Goal: Task Accomplishment & Management: Use online tool/utility

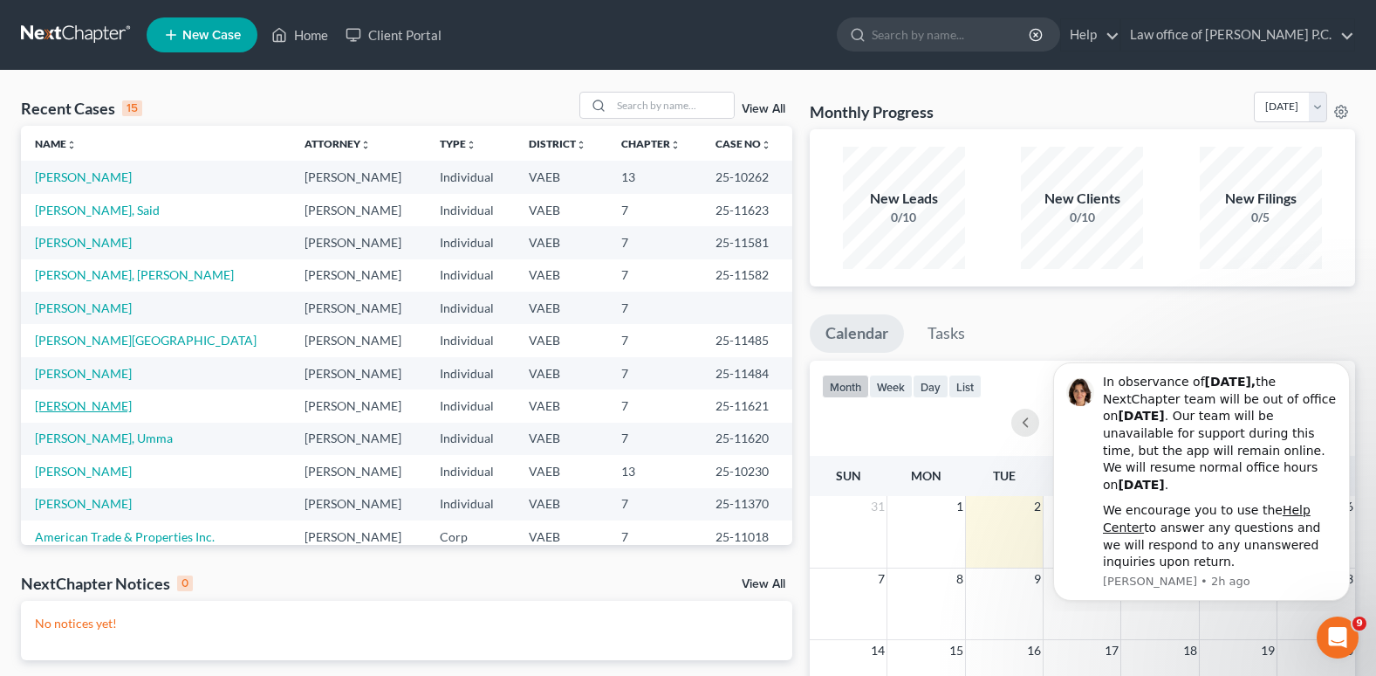
click at [76, 409] on link "[PERSON_NAME]" at bounding box center [83, 405] width 97 height 15
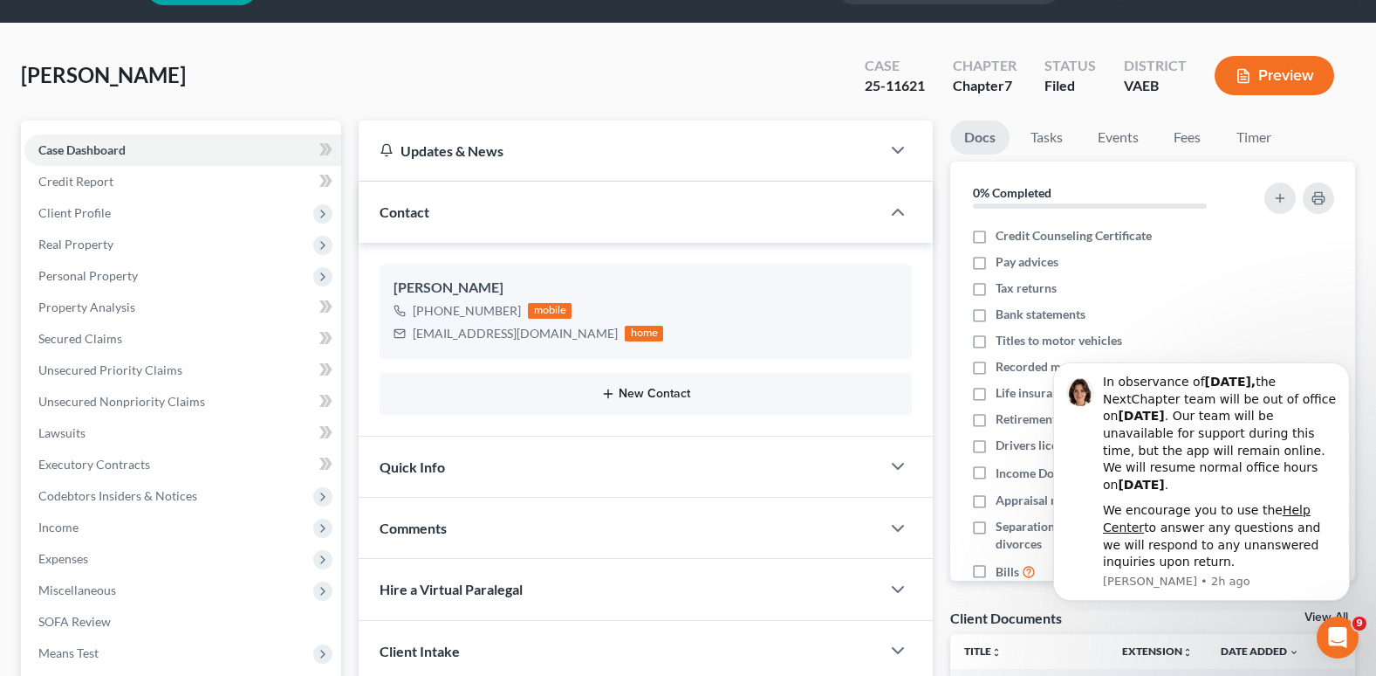
scroll to position [87, 0]
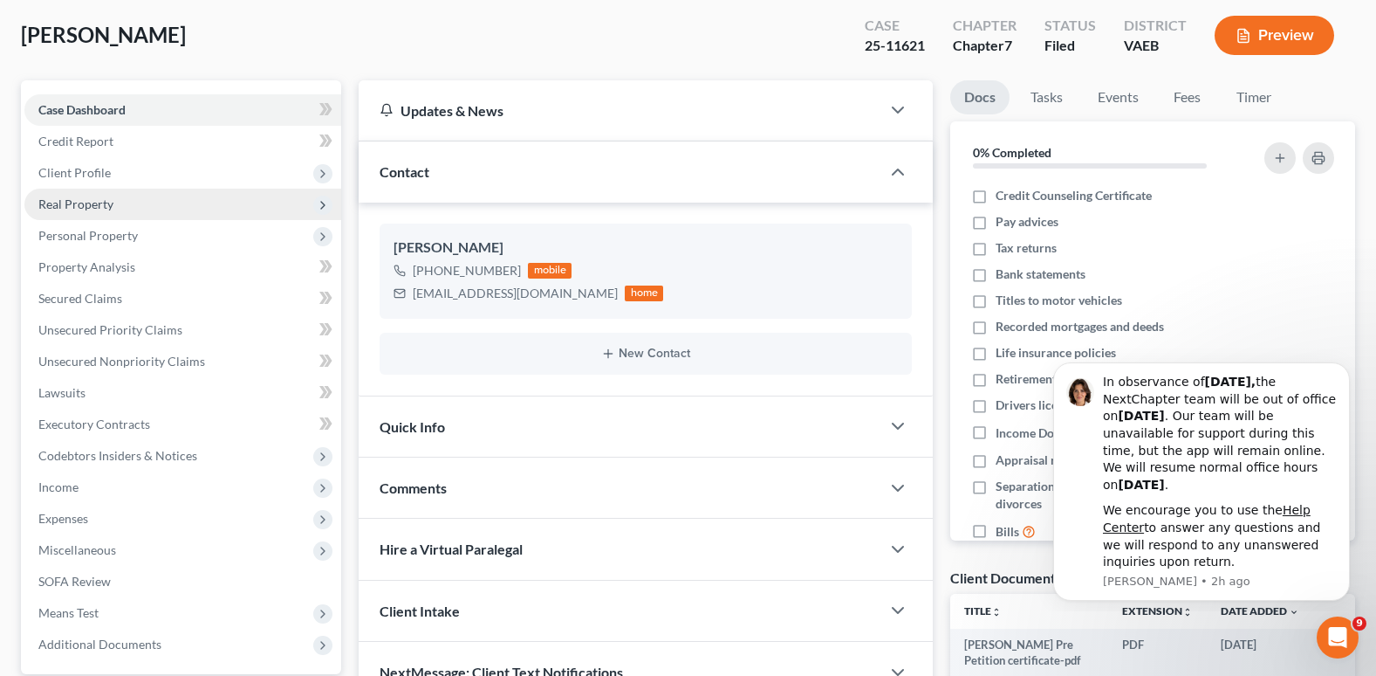
click at [86, 208] on span "Real Property" at bounding box center [75, 203] width 75 height 15
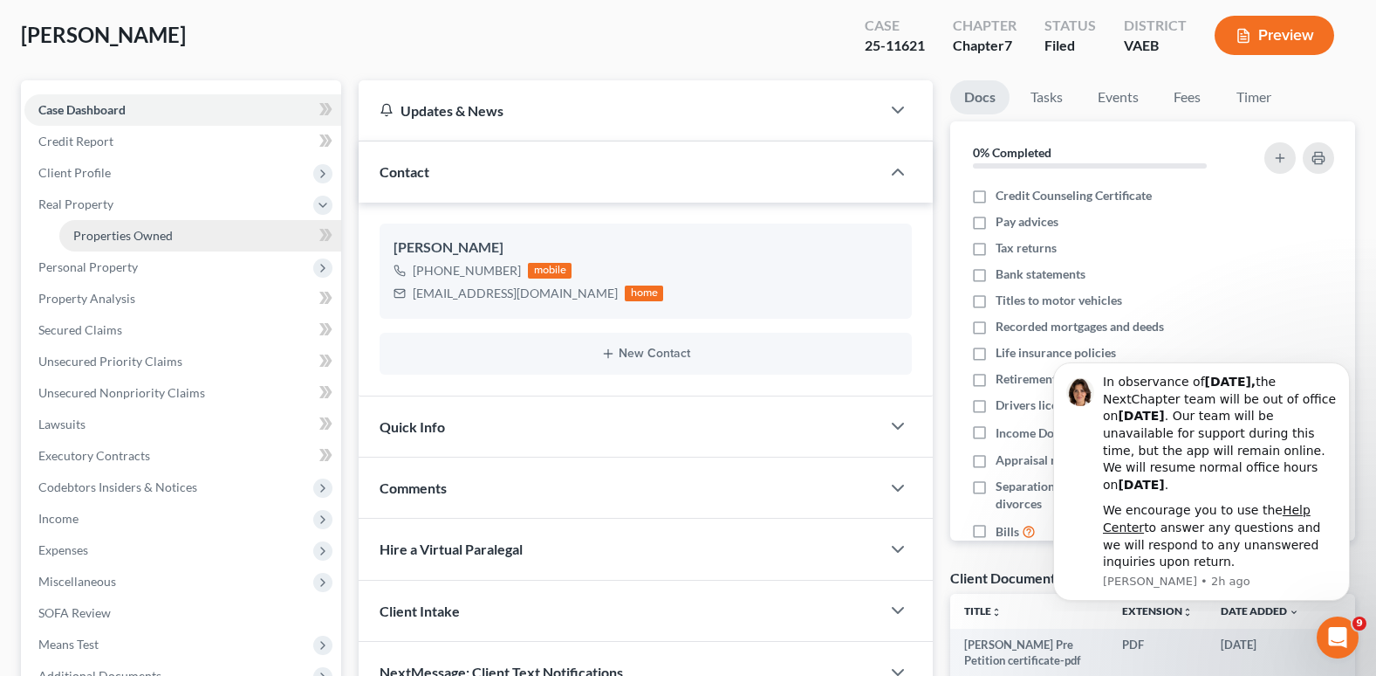
click at [89, 238] on span "Properties Owned" at bounding box center [122, 235] width 99 height 15
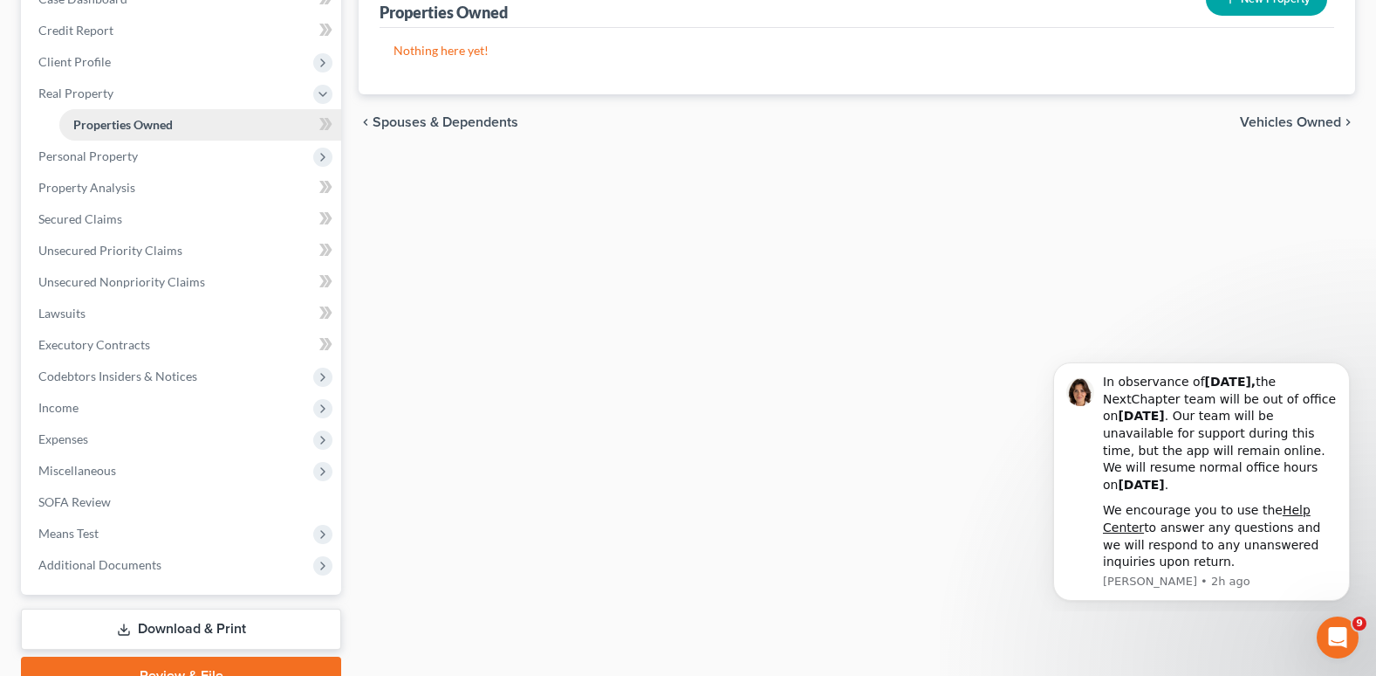
scroll to position [284, 0]
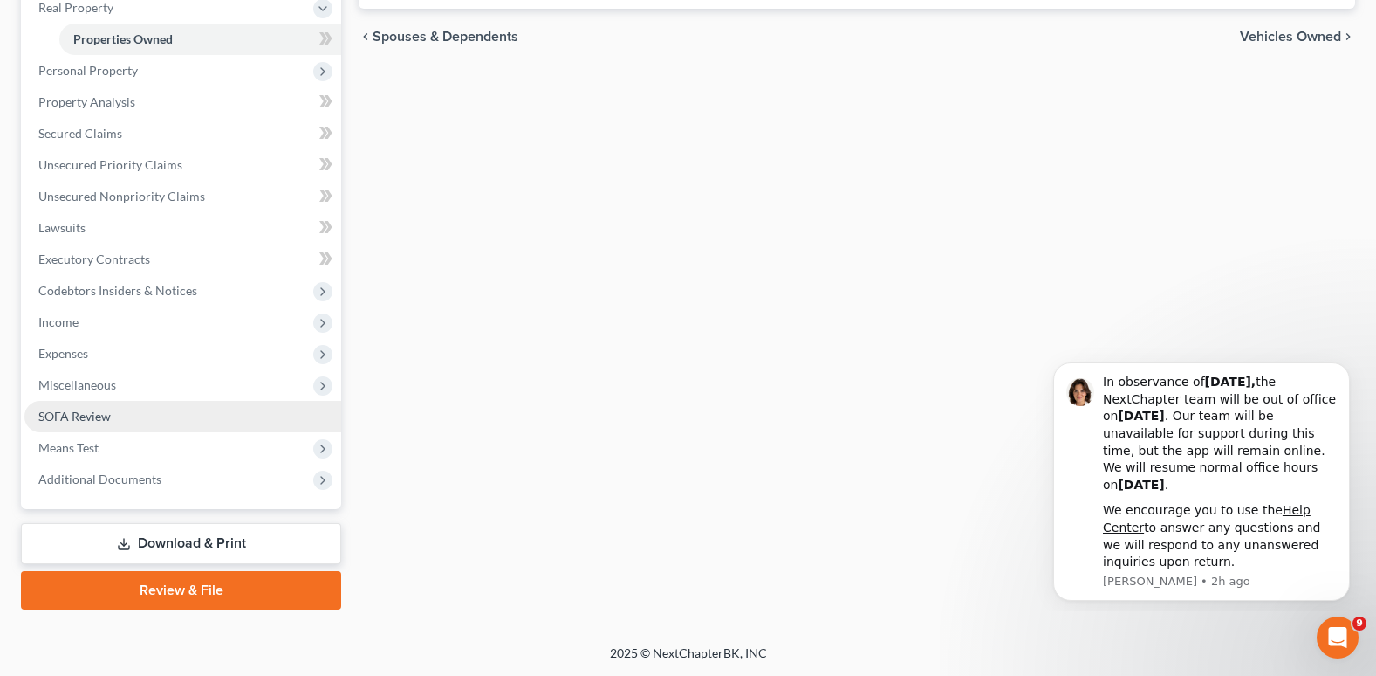
click at [99, 408] on span "SOFA Review" at bounding box center [74, 415] width 72 height 15
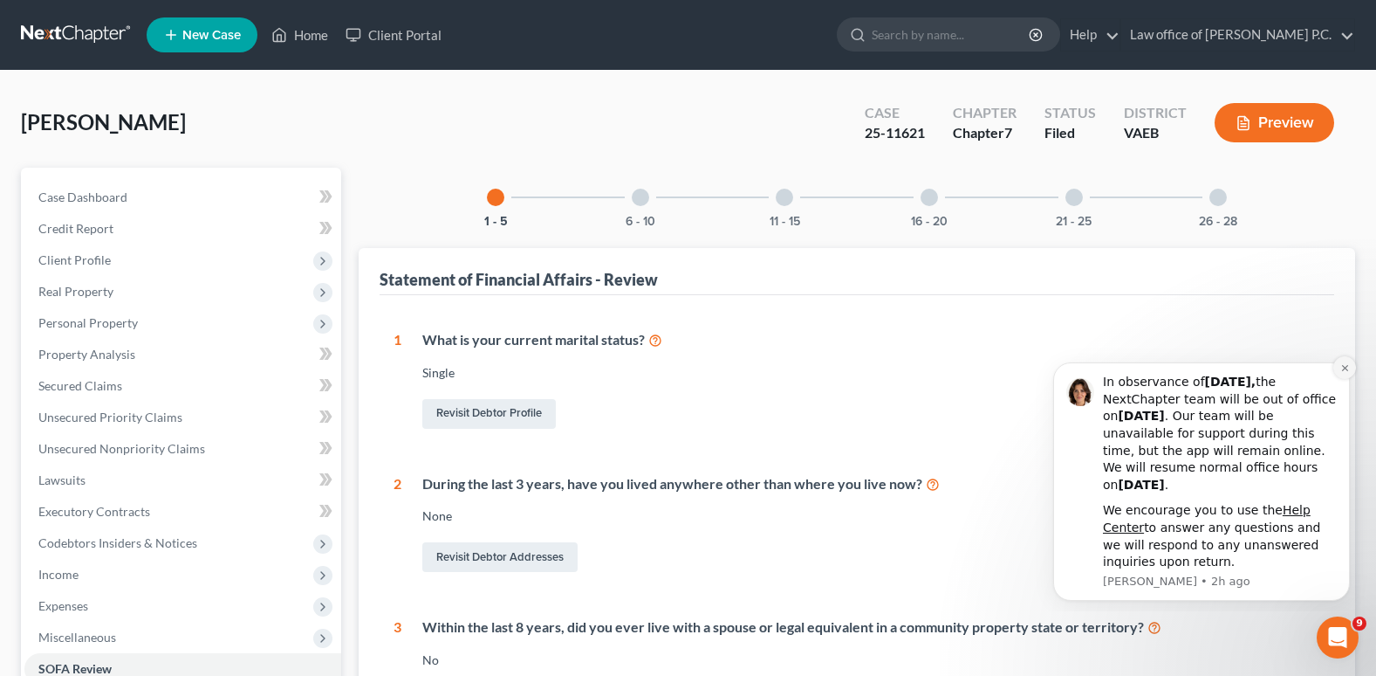
click at [1341, 365] on icon "Dismiss notification" at bounding box center [1346, 368] width 10 height 10
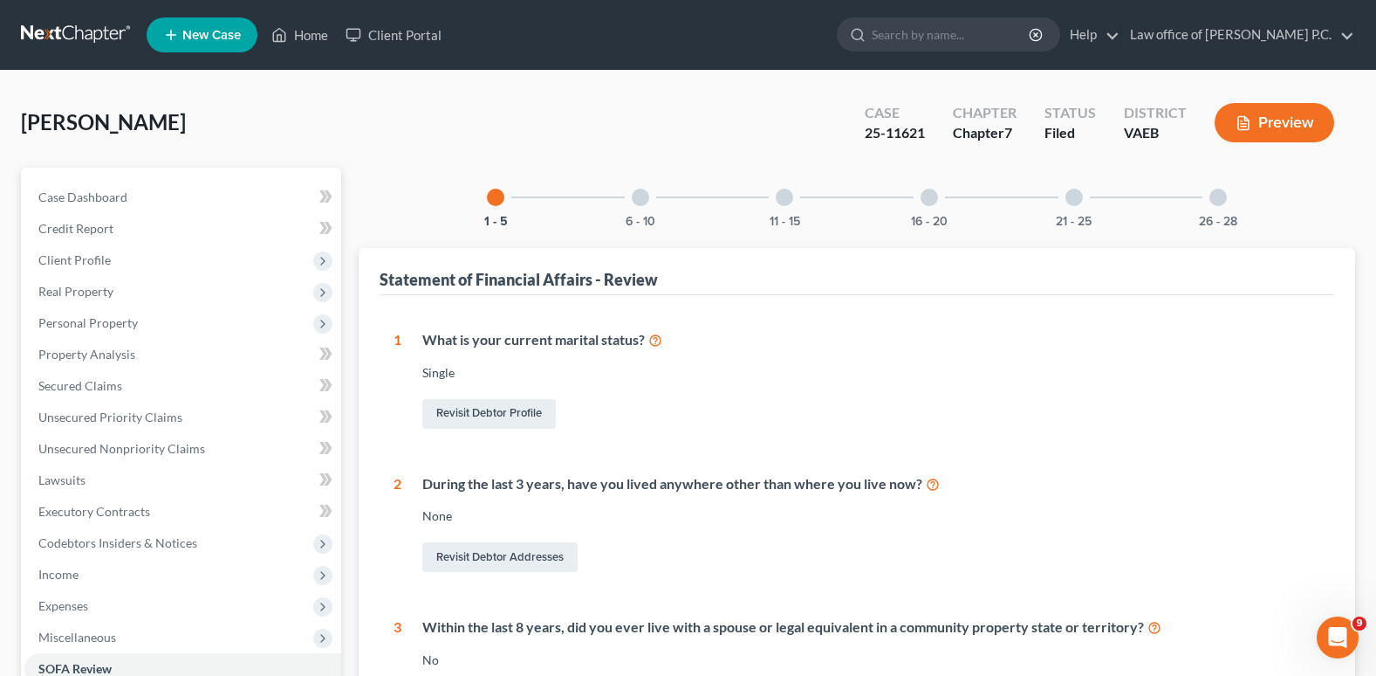
click at [642, 200] on div at bounding box center [640, 197] width 17 height 17
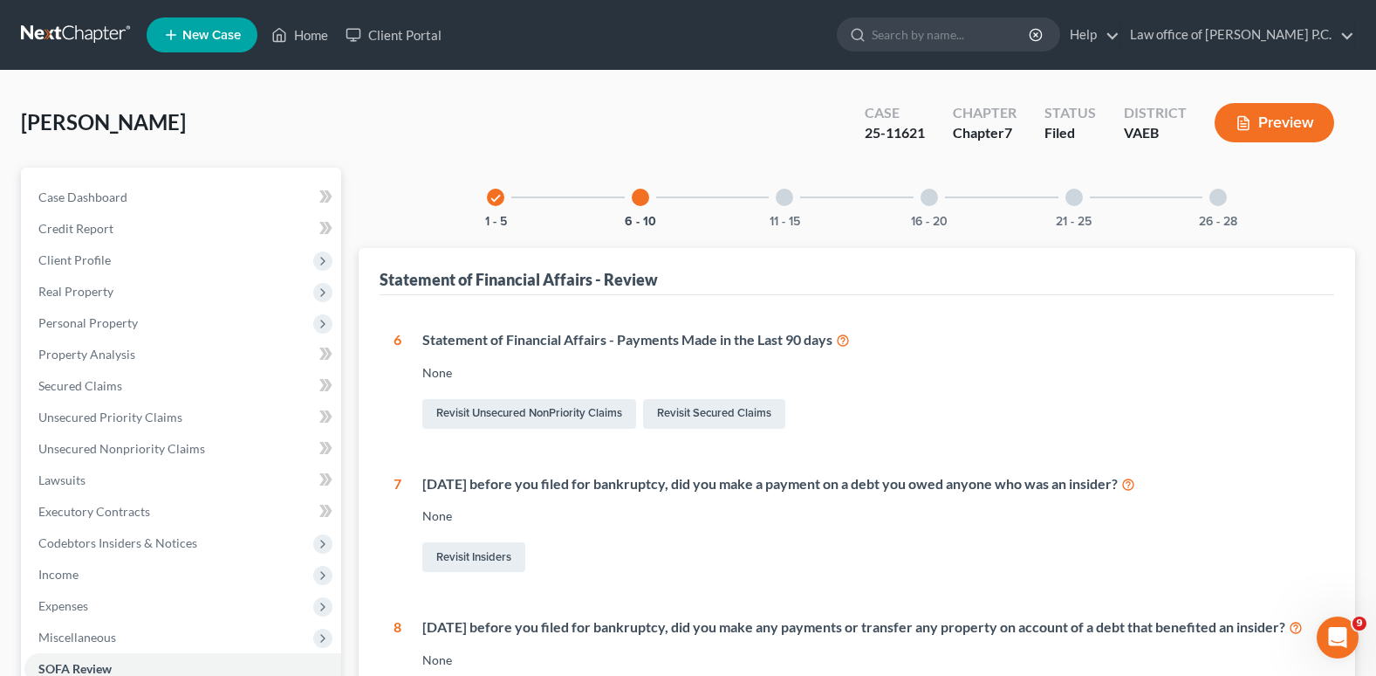
click at [791, 199] on div at bounding box center [784, 197] width 17 height 17
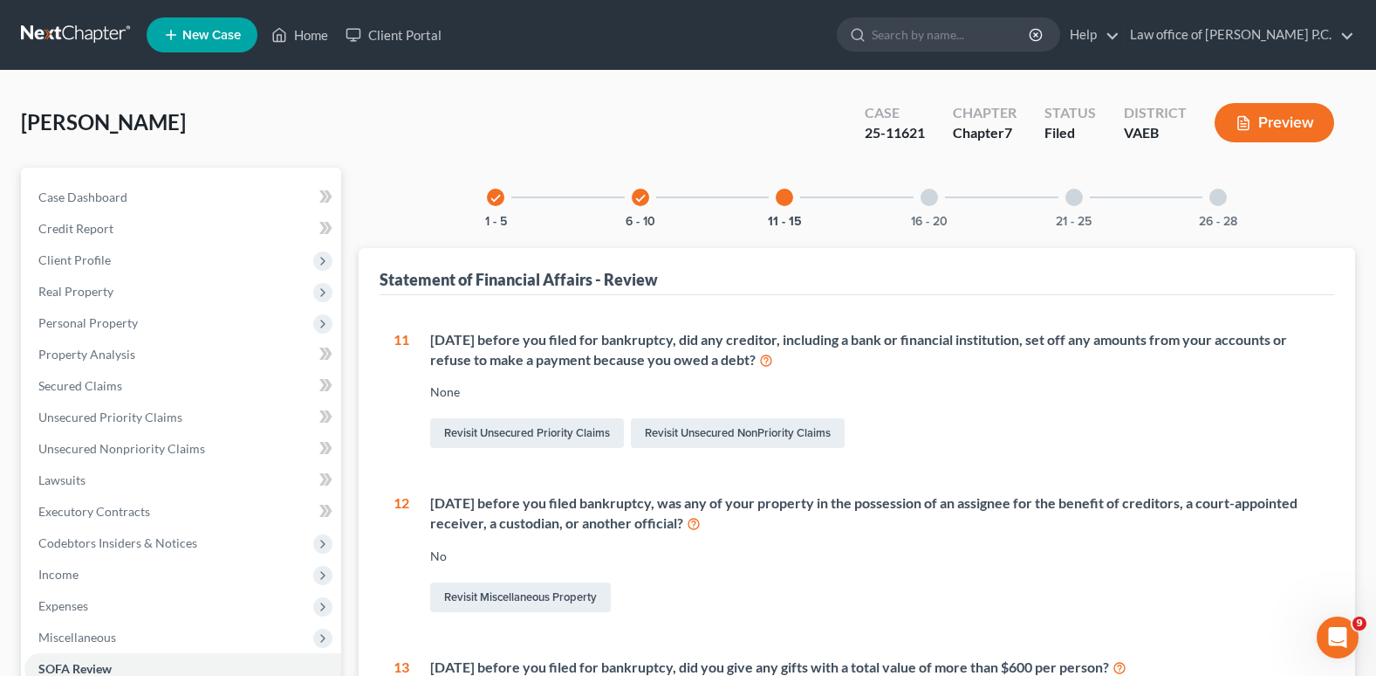
click at [931, 196] on div at bounding box center [929, 197] width 17 height 17
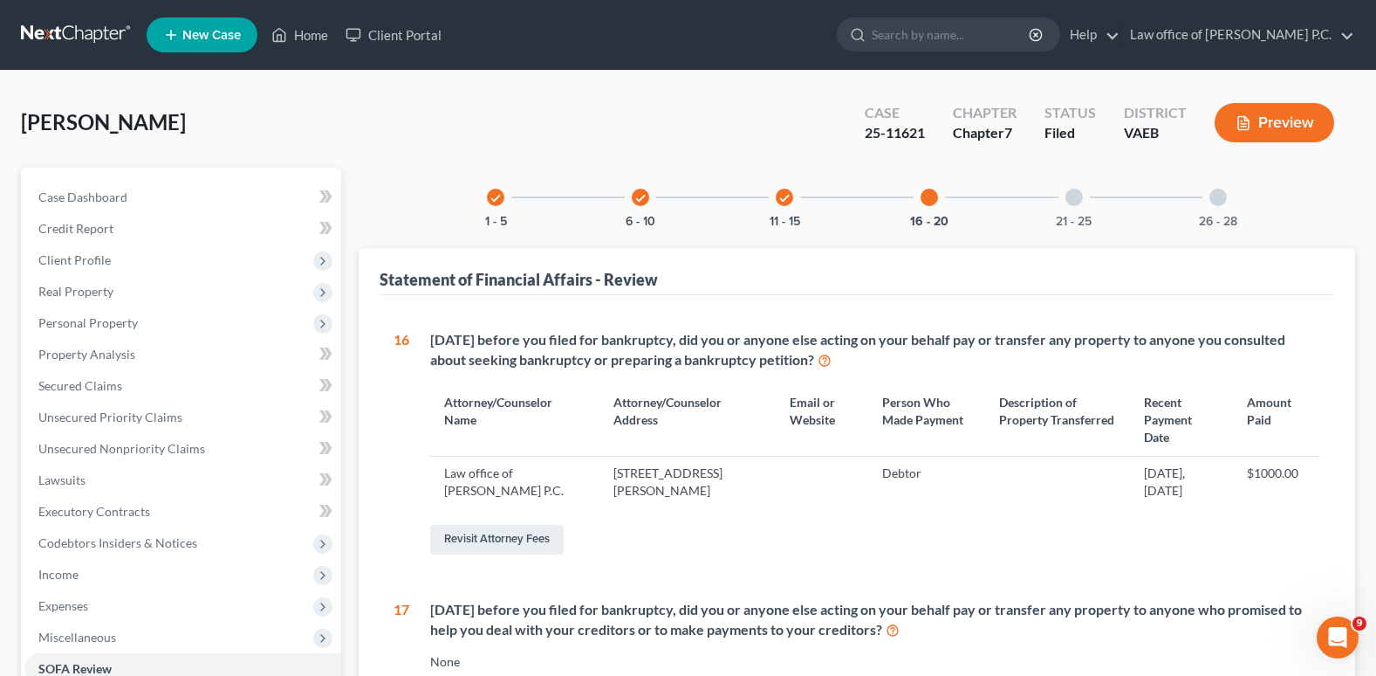
click at [1073, 196] on div at bounding box center [1074, 197] width 17 height 17
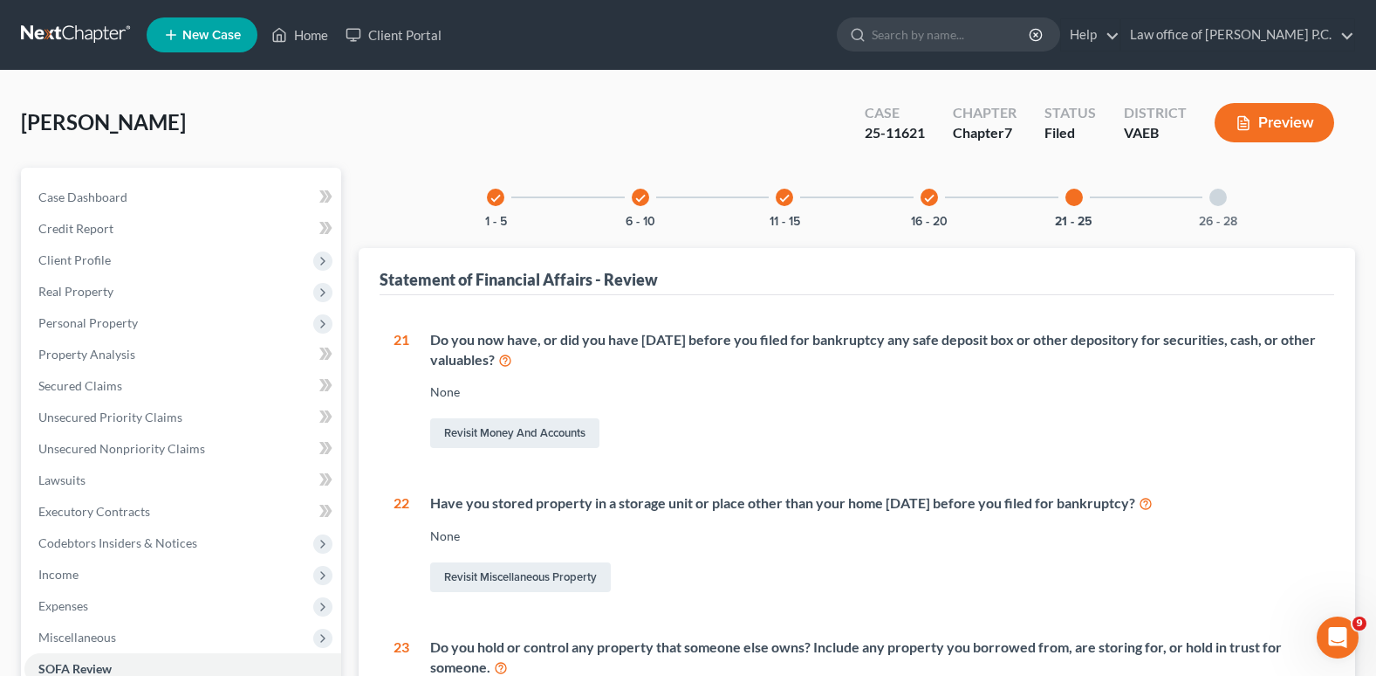
click at [1218, 199] on div at bounding box center [1218, 197] width 17 height 17
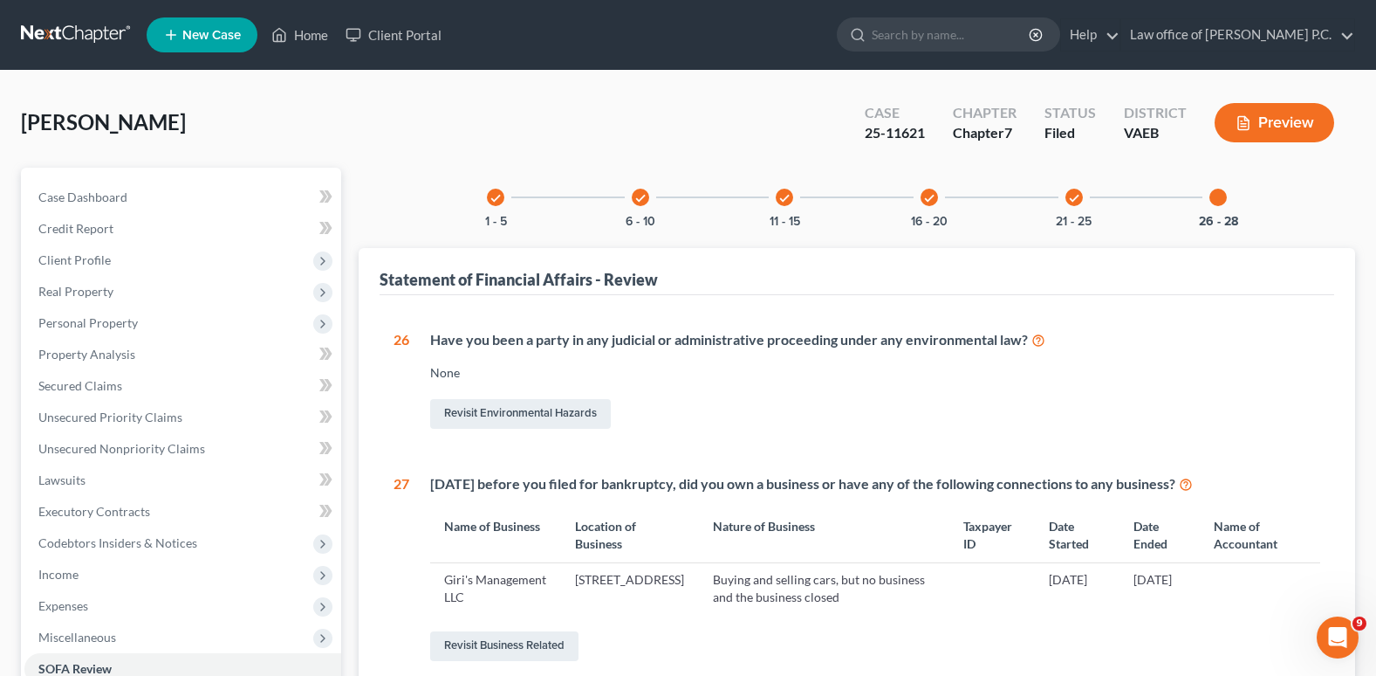
scroll to position [87, 0]
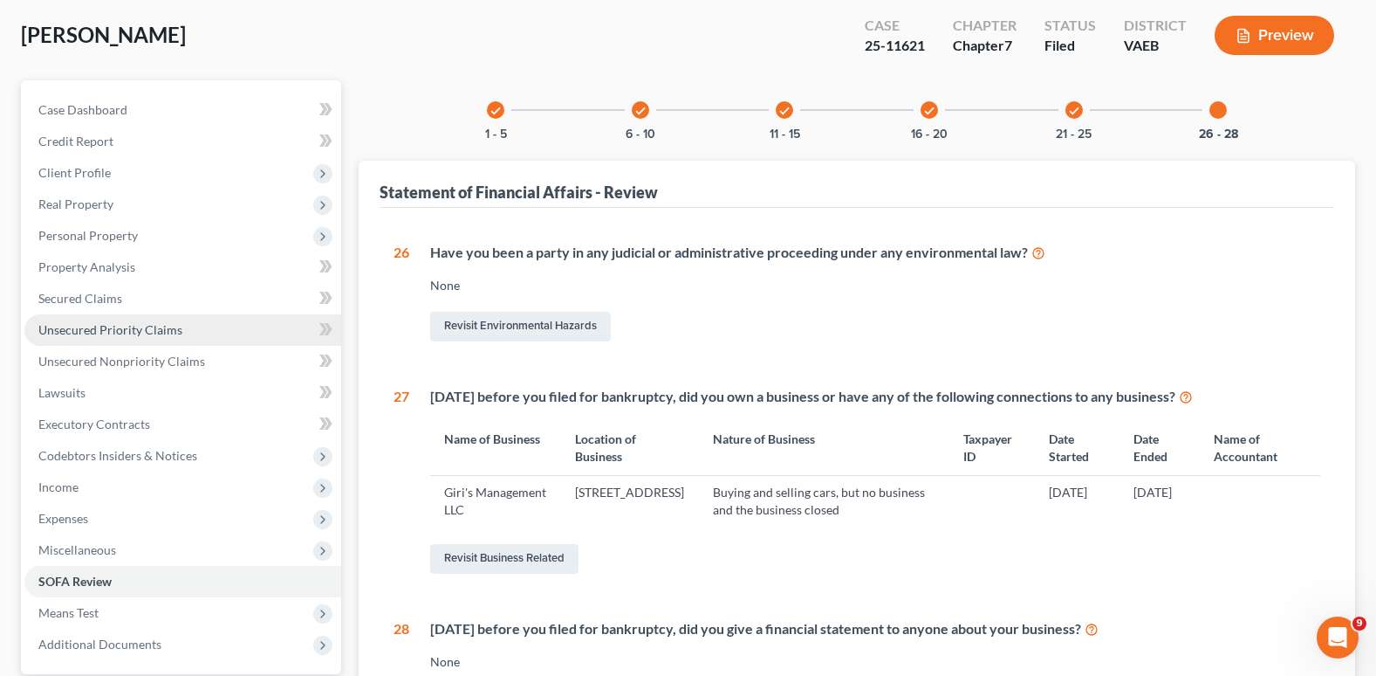
drag, startPoint x: 105, startPoint y: 330, endPoint x: 140, endPoint y: 329, distance: 34.9
click at [105, 330] on span "Unsecured Priority Claims" at bounding box center [110, 329] width 144 height 15
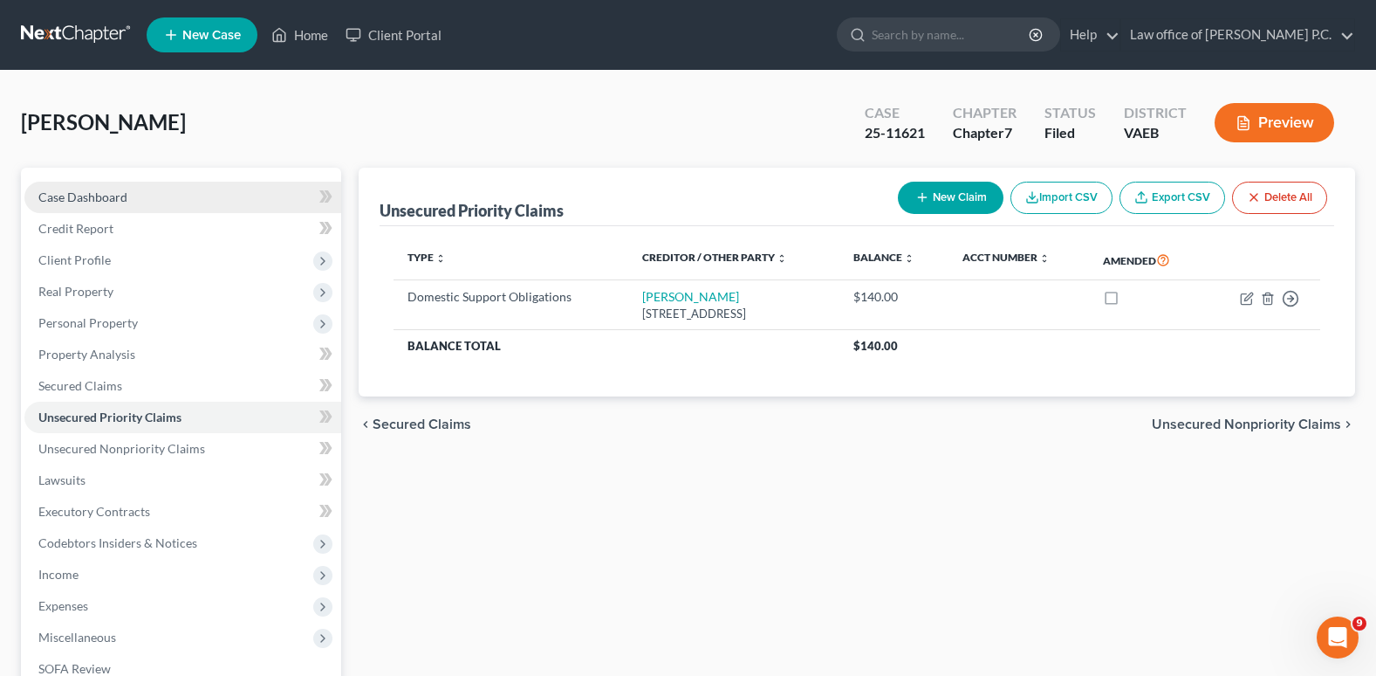
click at [92, 202] on span "Case Dashboard" at bounding box center [82, 196] width 89 height 15
